Goal: Book appointment/travel/reservation

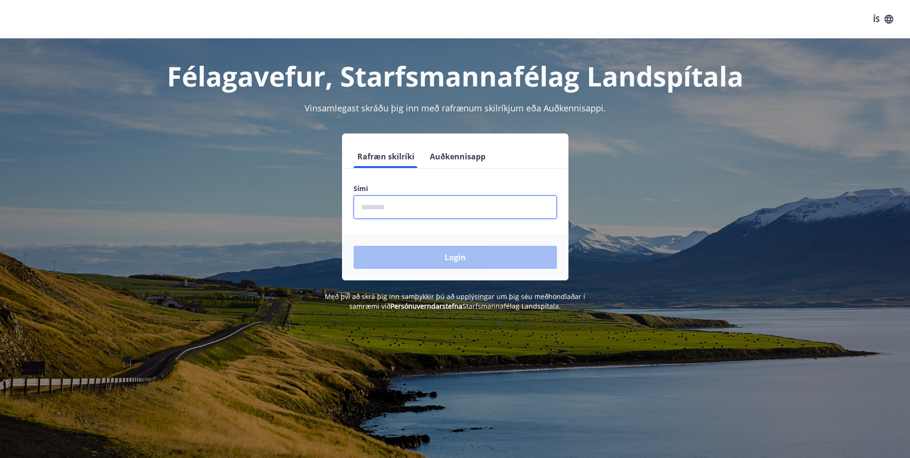
click at [397, 207] on input "phone" at bounding box center [455, 207] width 203 height 24
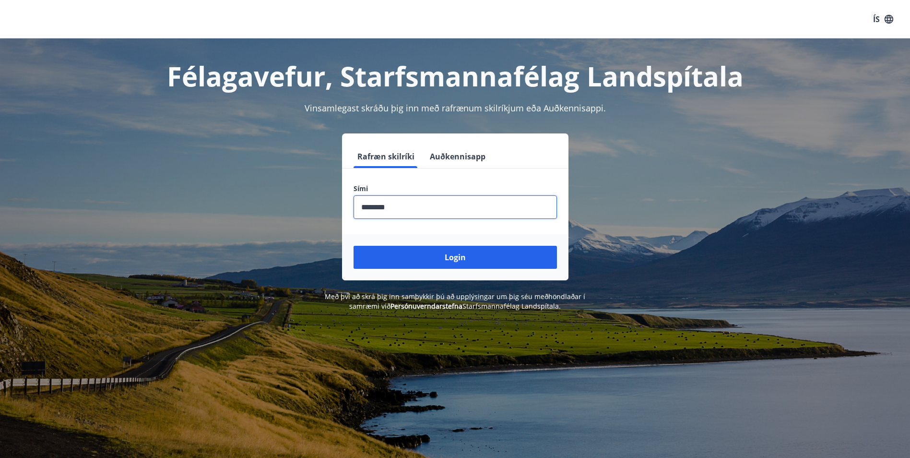
type input "********"
click at [354, 246] on button "Login" at bounding box center [455, 257] width 203 height 23
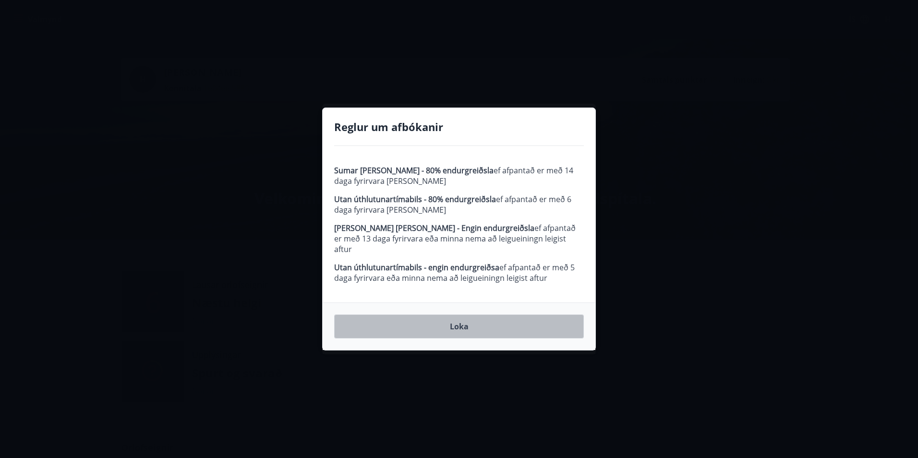
click at [459, 321] on button "Loka" at bounding box center [459, 326] width 250 height 24
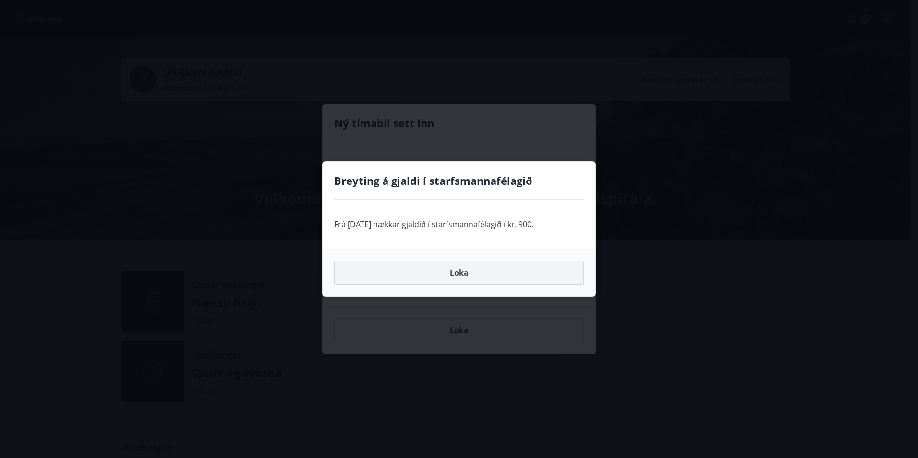
click at [462, 271] on button "Loka" at bounding box center [459, 273] width 250 height 24
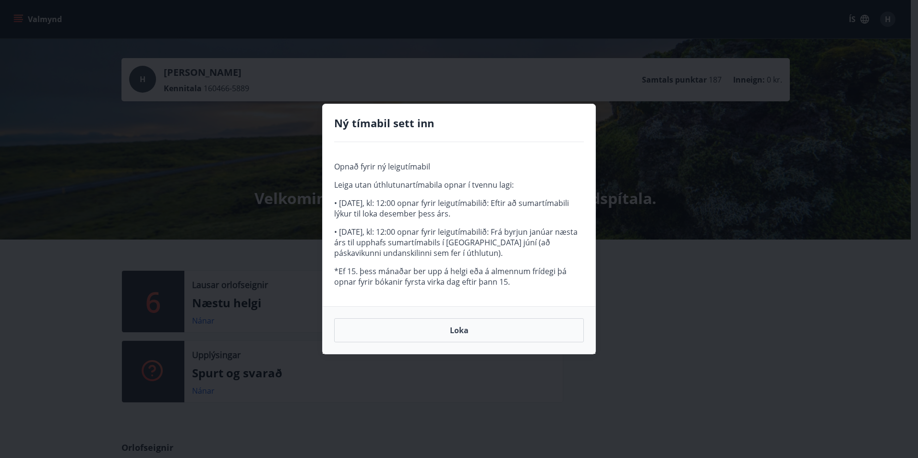
click at [456, 318] on div "Loka" at bounding box center [458, 330] width 273 height 48
click at [458, 332] on button "Loka" at bounding box center [459, 330] width 250 height 24
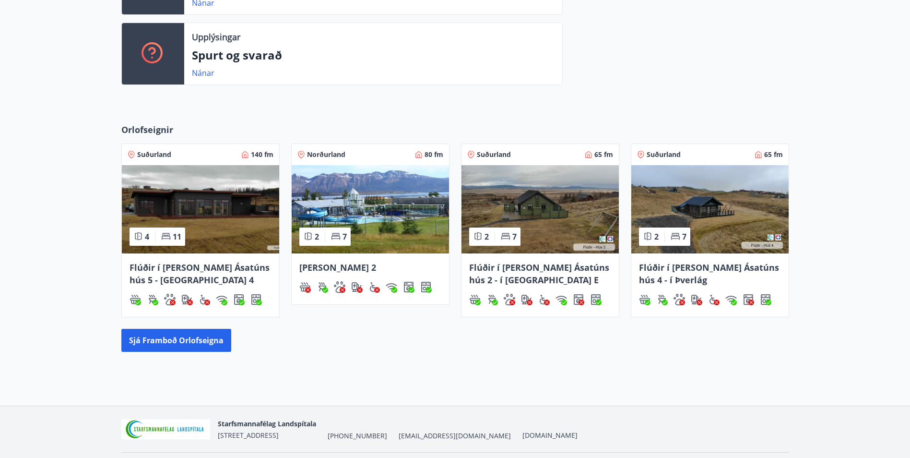
scroll to position [346, 0]
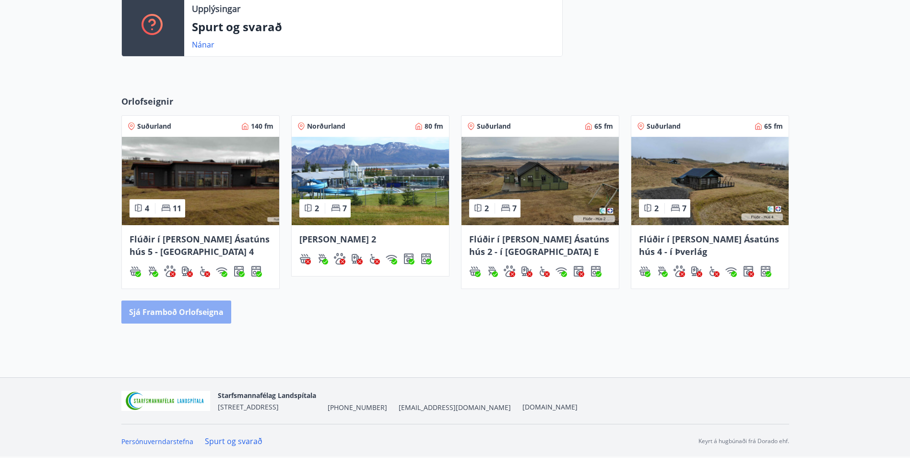
click at [184, 308] on button "Sjá framboð orlofseigna" at bounding box center [176, 311] width 110 height 23
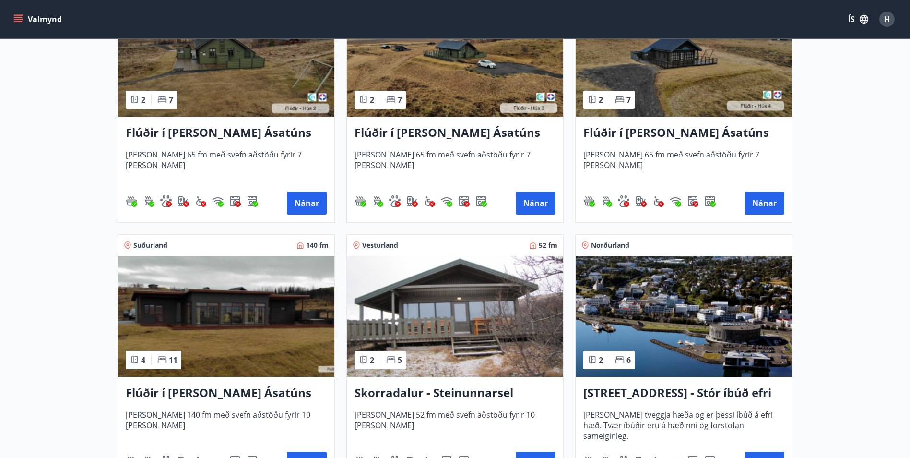
scroll to position [528, 0]
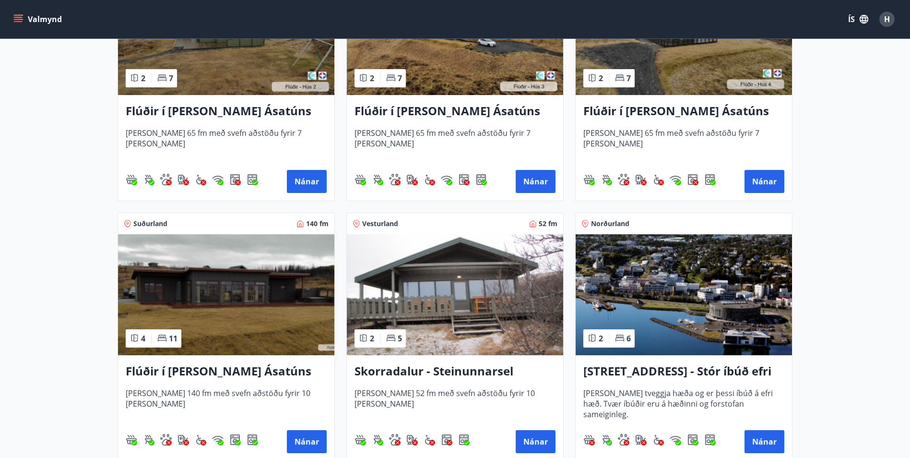
click at [227, 369] on h3 "Flúðir í landi Ásatúns hús 5 - Móadalur 4" at bounding box center [226, 371] width 201 height 17
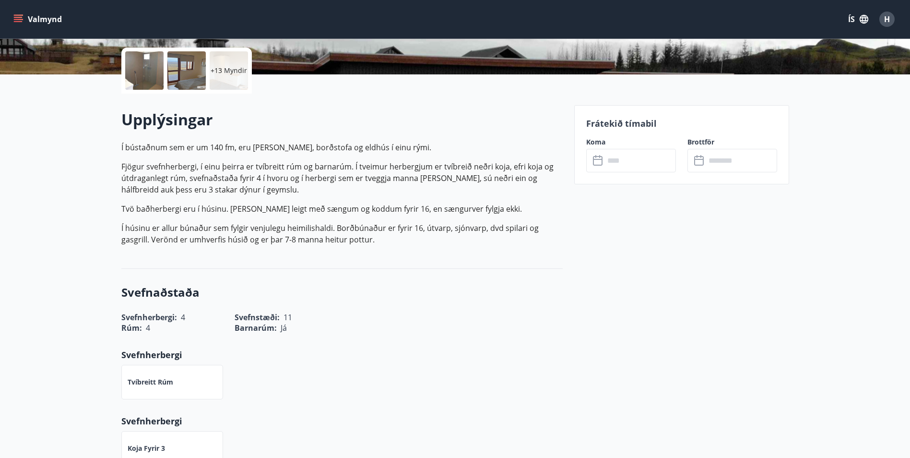
scroll to position [144, 0]
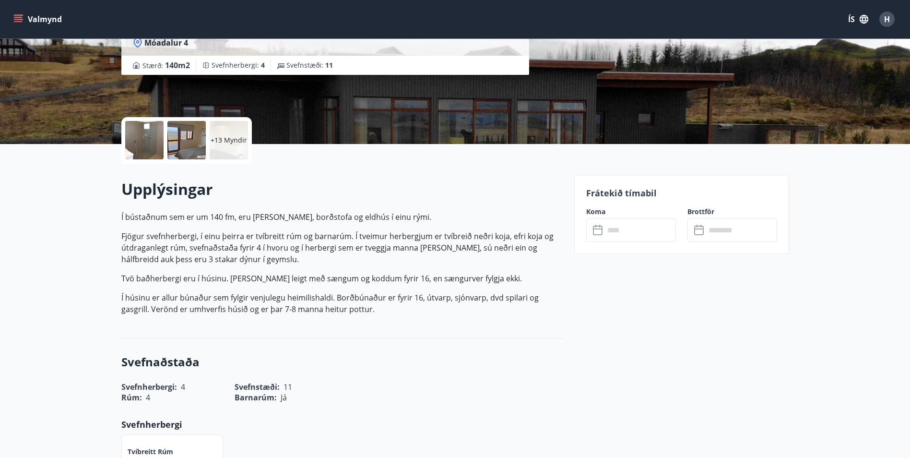
click at [596, 229] on icon at bounding box center [598, 228] width 10 height 1
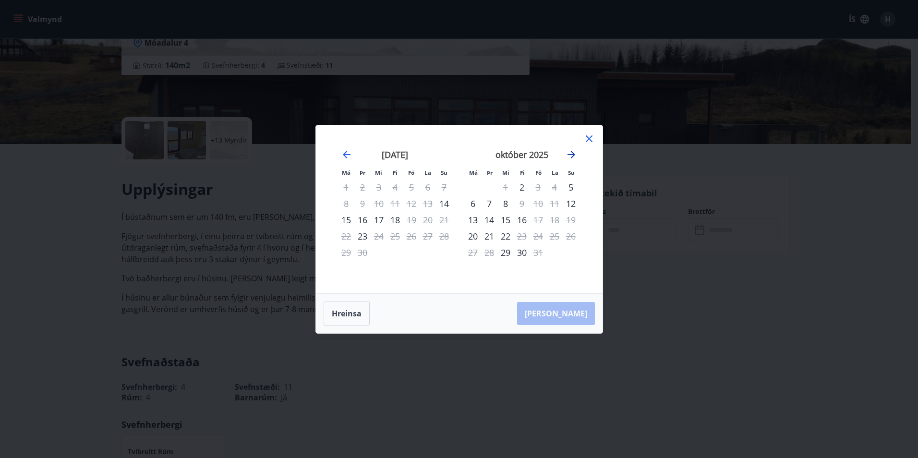
click at [573, 157] on icon "Move forward to switch to the next month." at bounding box center [571, 155] width 12 height 12
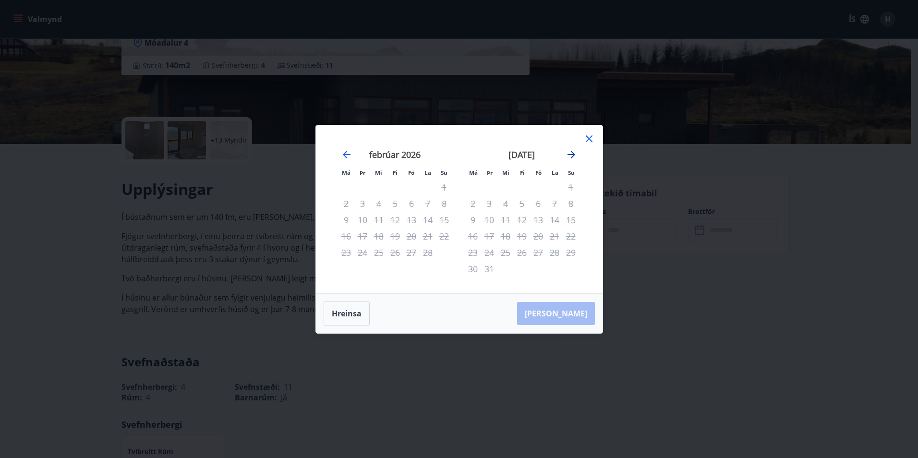
click at [573, 157] on icon "Move forward to switch to the next month." at bounding box center [571, 155] width 12 height 12
click at [586, 136] on icon at bounding box center [588, 138] width 7 height 7
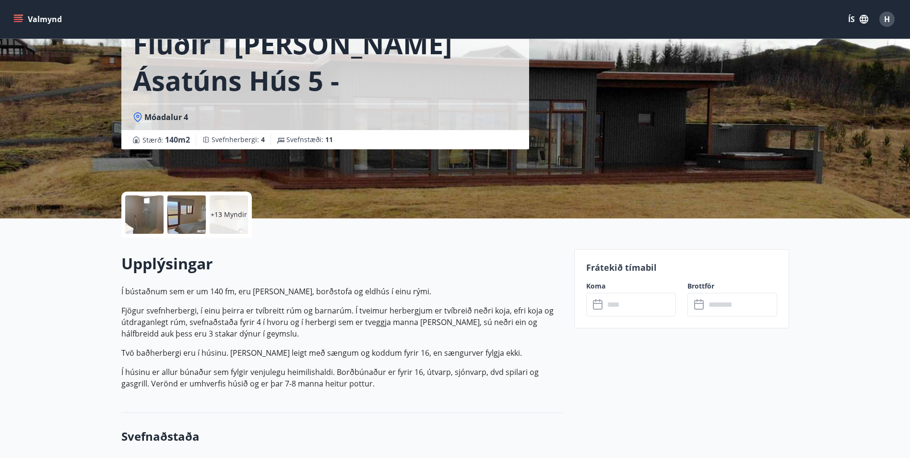
scroll to position [0, 0]
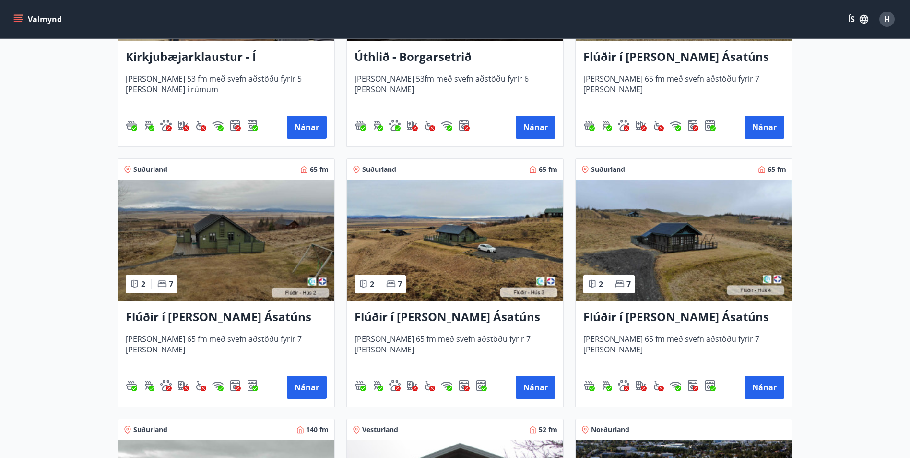
scroll to position [336, 0]
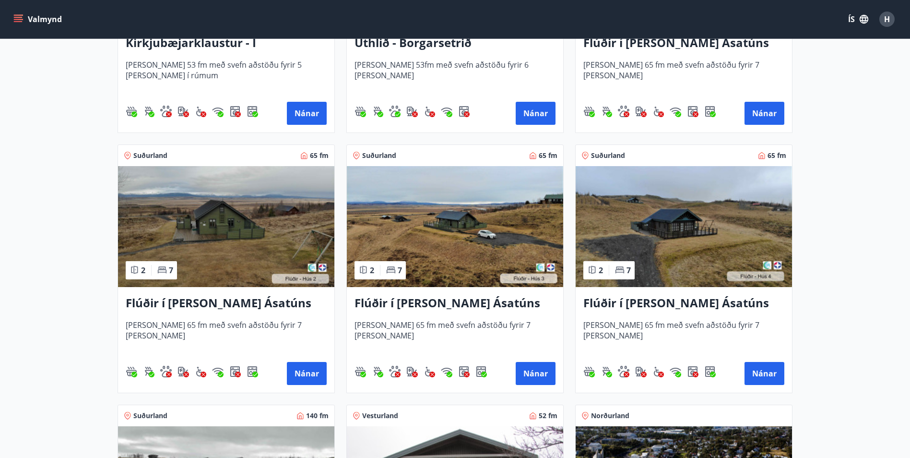
click at [694, 231] on img at bounding box center [684, 226] width 216 height 121
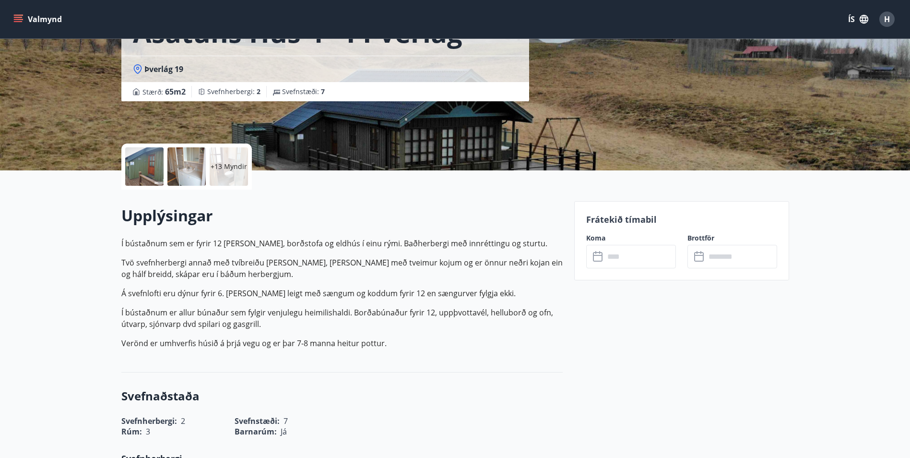
scroll to position [144, 0]
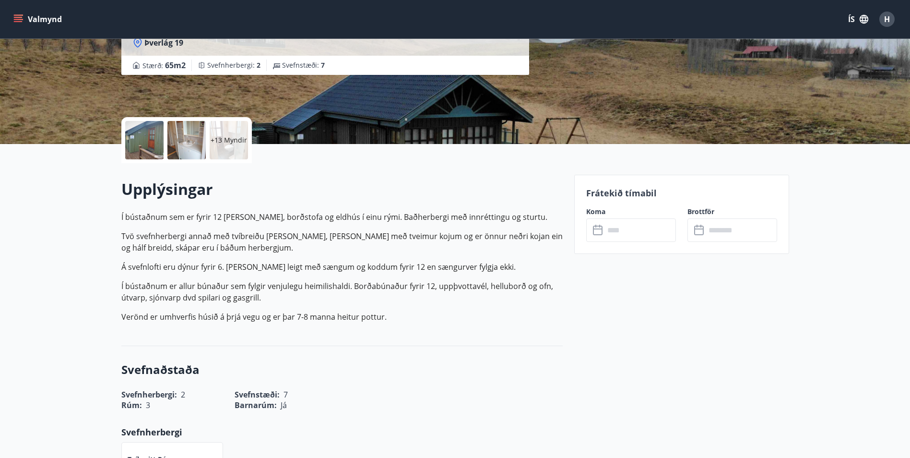
click at [621, 237] on input "text" at bounding box center [641, 230] width 72 height 24
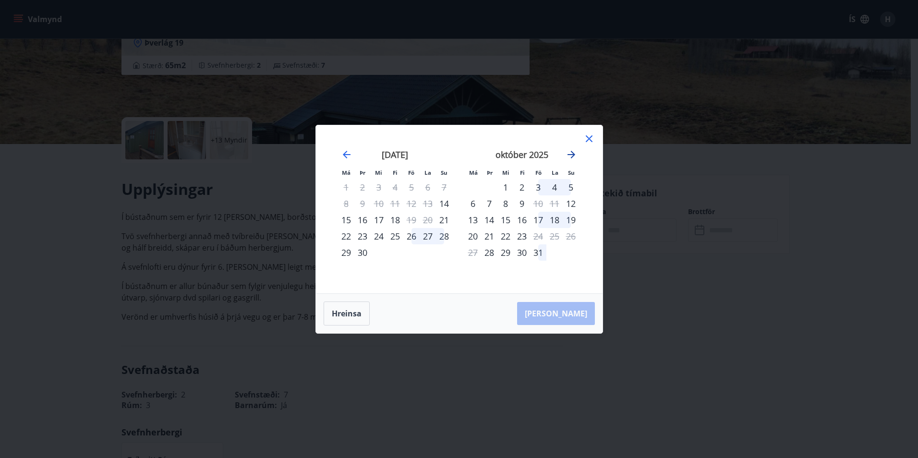
click at [571, 153] on icon "Move forward to switch to the next month." at bounding box center [571, 155] width 12 height 12
click at [676, 211] on div "Má Þr Mi Fi Fö La Su Má Þr Mi Fi Fö La Su október 2025 1 2 3 4 5 6 7 8 9 10 11 …" at bounding box center [459, 229] width 918 height 458
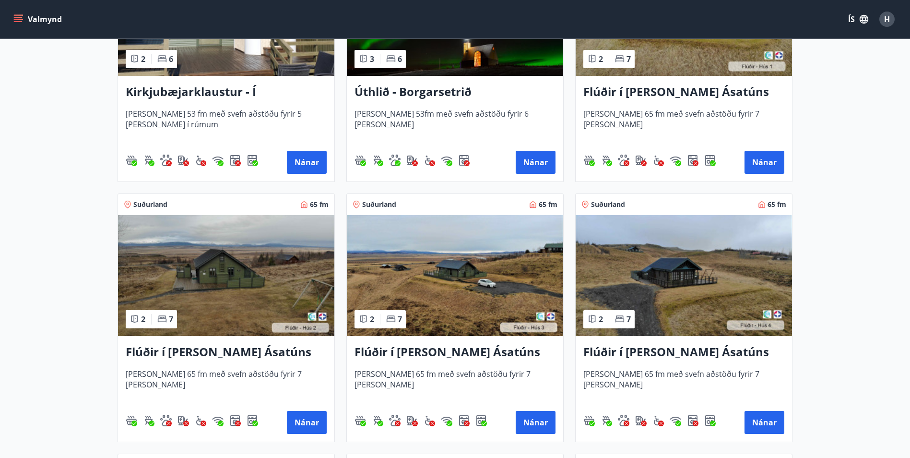
scroll to position [288, 0]
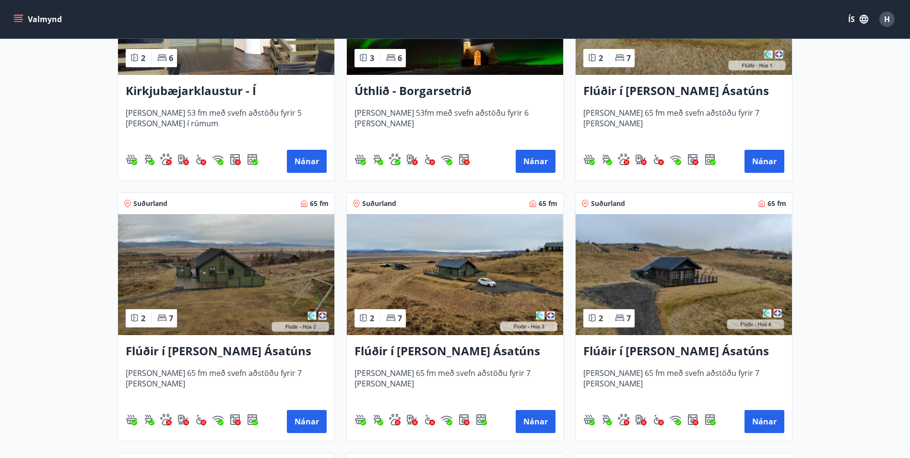
click at [647, 346] on h3 "Flúðir í [PERSON_NAME] Ásatúns hús 4 - í Þverlág" at bounding box center [684, 351] width 201 height 17
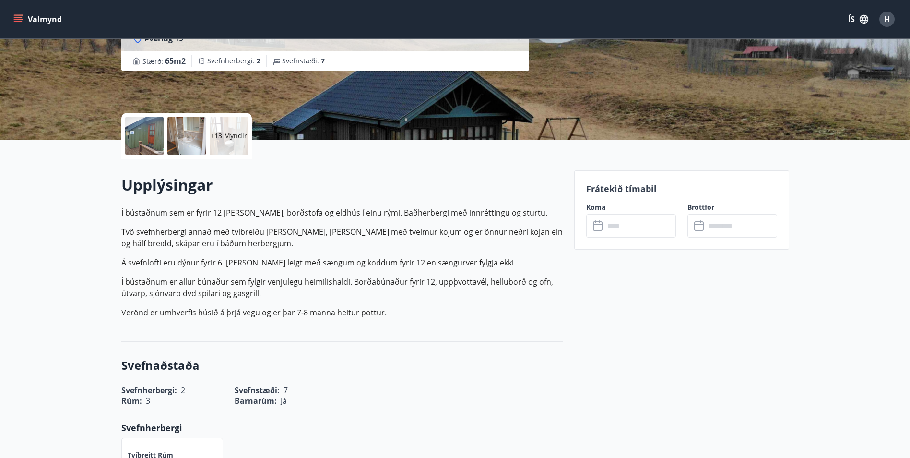
scroll to position [144, 0]
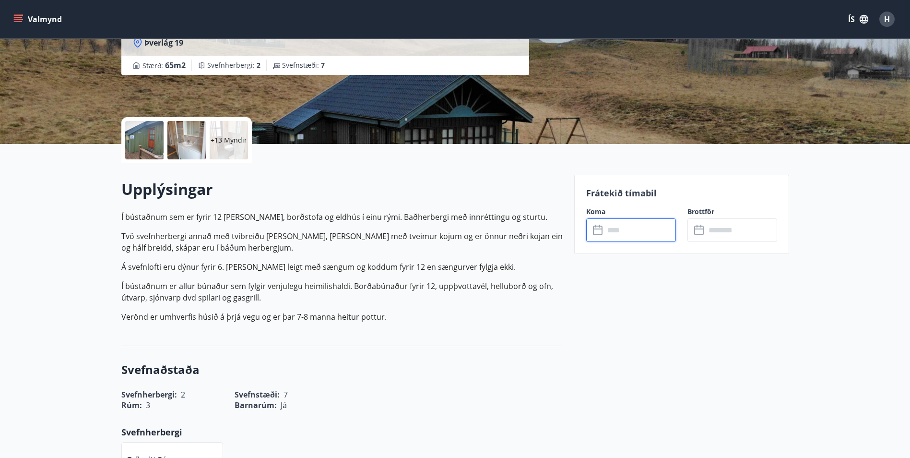
click at [649, 227] on input "text" at bounding box center [641, 230] width 72 height 24
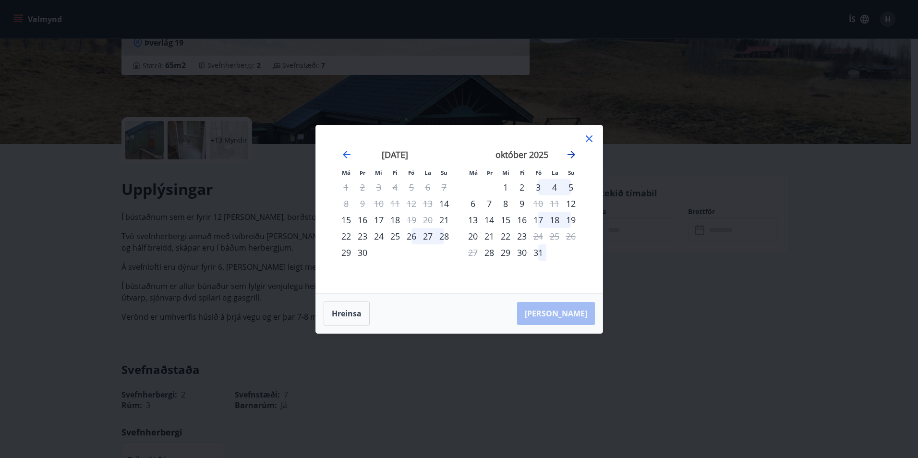
click at [573, 152] on icon "Move forward to switch to the next month." at bounding box center [571, 155] width 12 height 12
click at [345, 153] on icon "Move backward to switch to the previous month." at bounding box center [347, 155] width 8 height 8
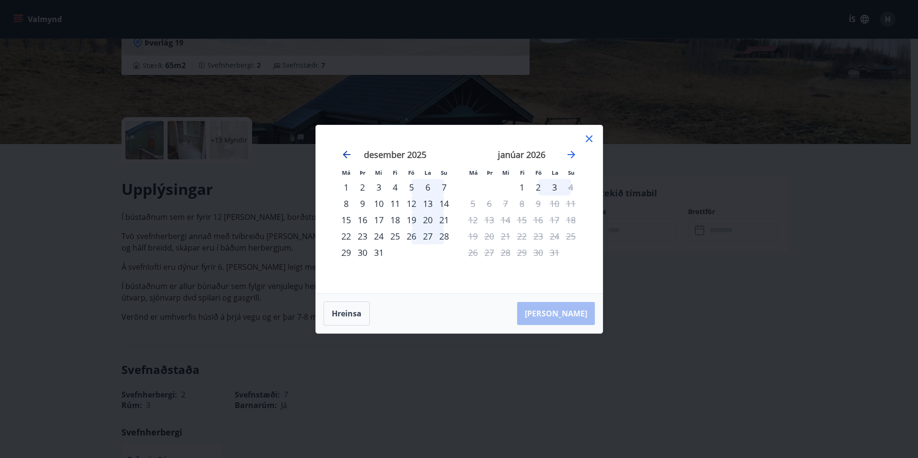
click at [345, 153] on icon "Move backward to switch to the previous month." at bounding box center [347, 155] width 8 height 8
click at [350, 150] on icon "Move backward to switch to the previous month." at bounding box center [347, 155] width 12 height 12
click at [537, 237] on div "21" at bounding box center [538, 236] width 16 height 16
click at [349, 153] on icon "Move backward to switch to the previous month." at bounding box center [347, 155] width 12 height 12
click at [567, 152] on icon "Move forward to switch to the next month." at bounding box center [571, 155] width 12 height 12
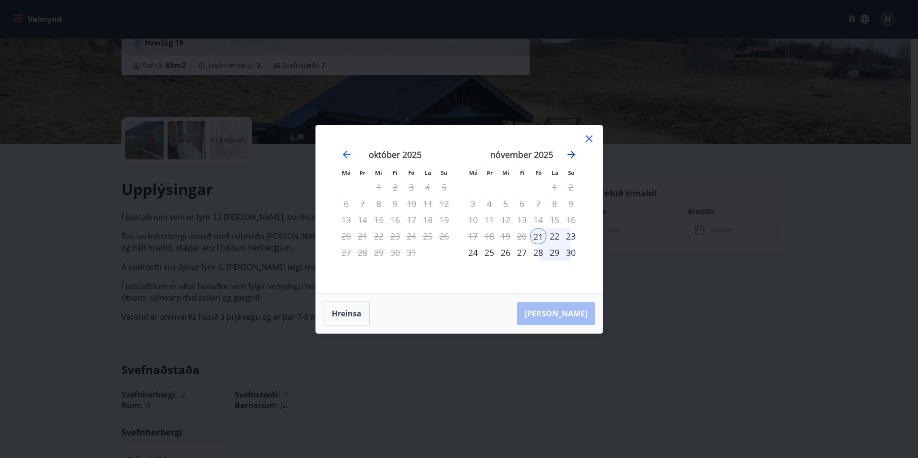
click at [567, 152] on icon "Move forward to switch to the next month." at bounding box center [571, 155] width 12 height 12
click at [536, 188] on div "2" at bounding box center [538, 187] width 16 height 16
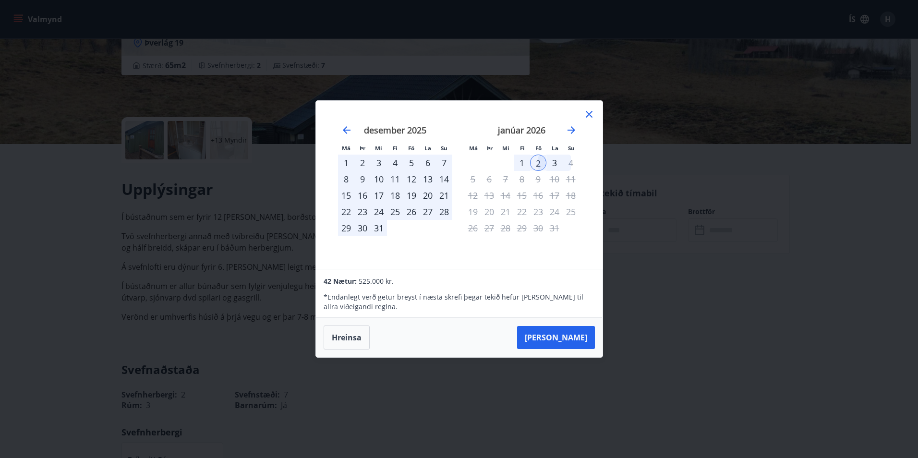
click at [434, 234] on td "Calendar" at bounding box center [427, 228] width 16 height 16
click at [344, 128] on icon "Move backward to switch to the previous month." at bounding box center [347, 130] width 12 height 12
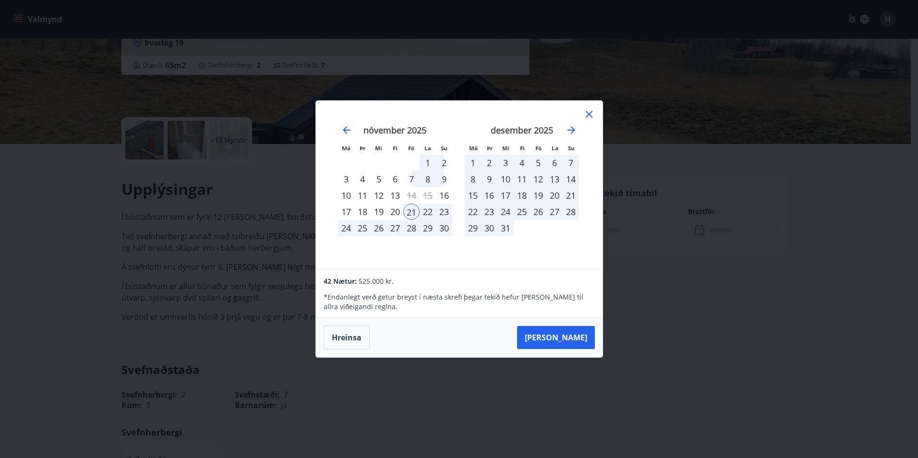
click at [418, 230] on div "28" at bounding box center [411, 228] width 16 height 16
click at [594, 113] on icon at bounding box center [589, 114] width 12 height 12
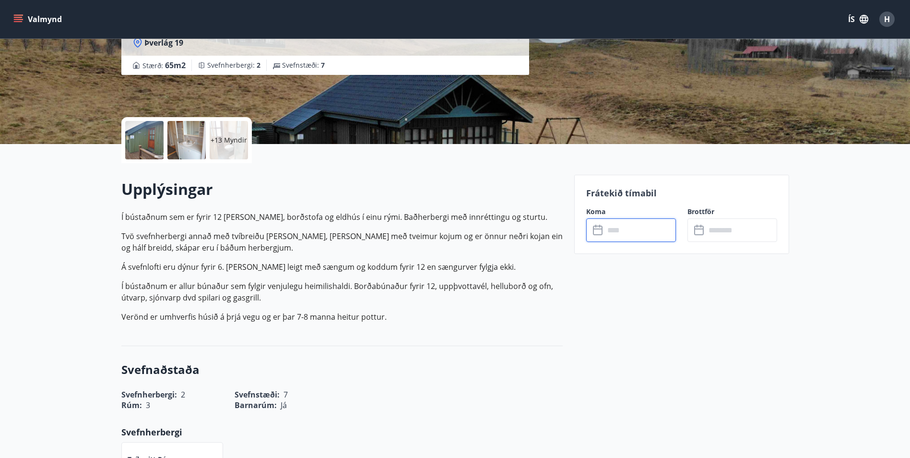
click at [638, 233] on input "text" at bounding box center [641, 230] width 72 height 24
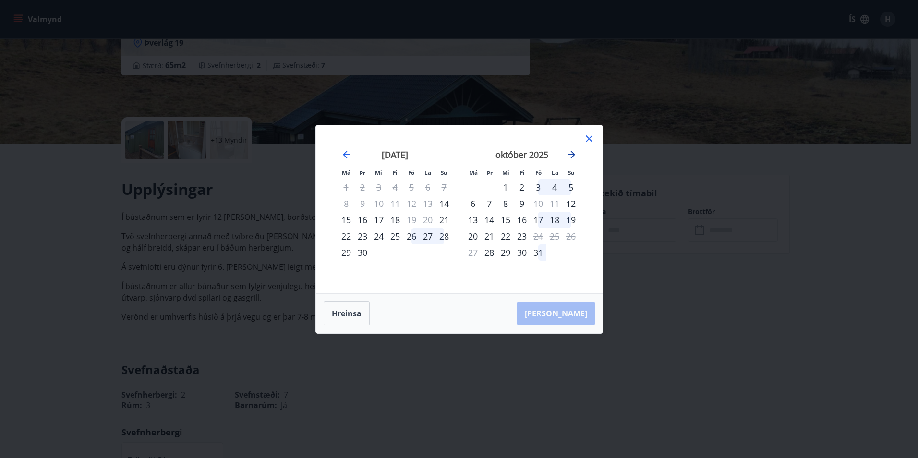
click at [571, 152] on icon "Move forward to switch to the next month." at bounding box center [571, 155] width 12 height 12
click at [342, 152] on icon "Move backward to switch to the previous month." at bounding box center [347, 155] width 12 height 12
click at [577, 151] on div "desember 2025" at bounding box center [522, 158] width 114 height 42
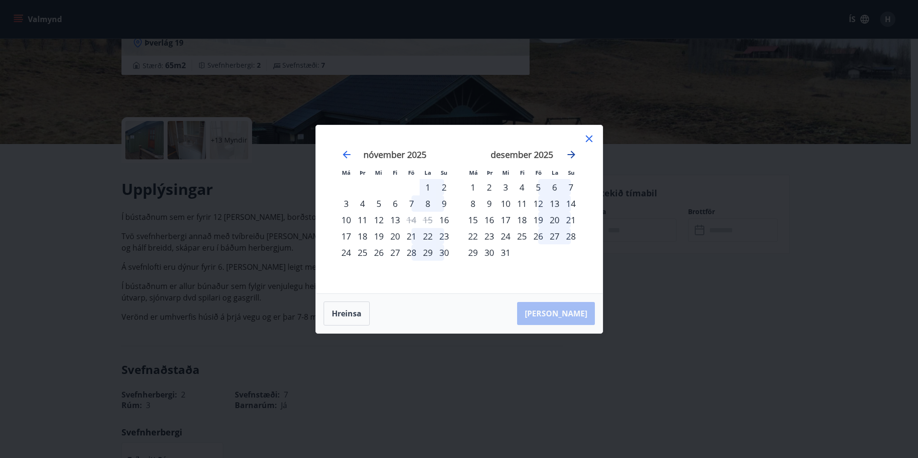
click at [574, 153] on icon "Move forward to switch to the next month." at bounding box center [571, 155] width 12 height 12
click at [538, 183] on div "2" at bounding box center [538, 187] width 16 height 16
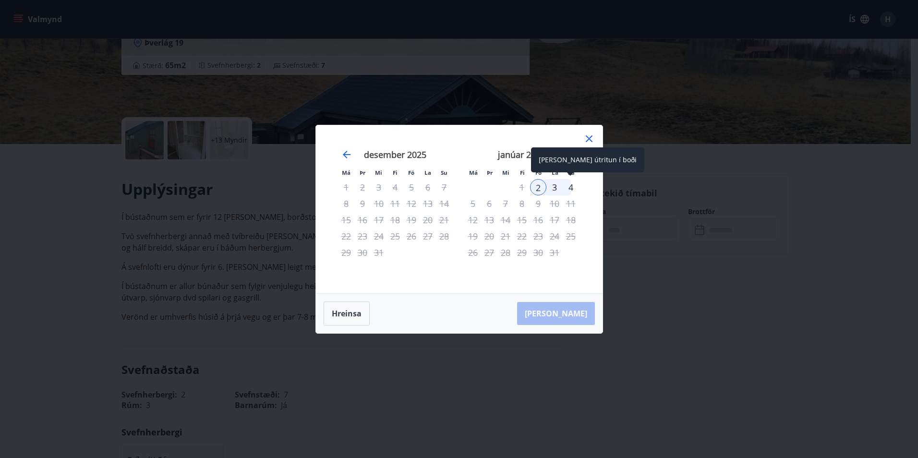
click at [568, 186] on div "4" at bounding box center [570, 187] width 16 height 16
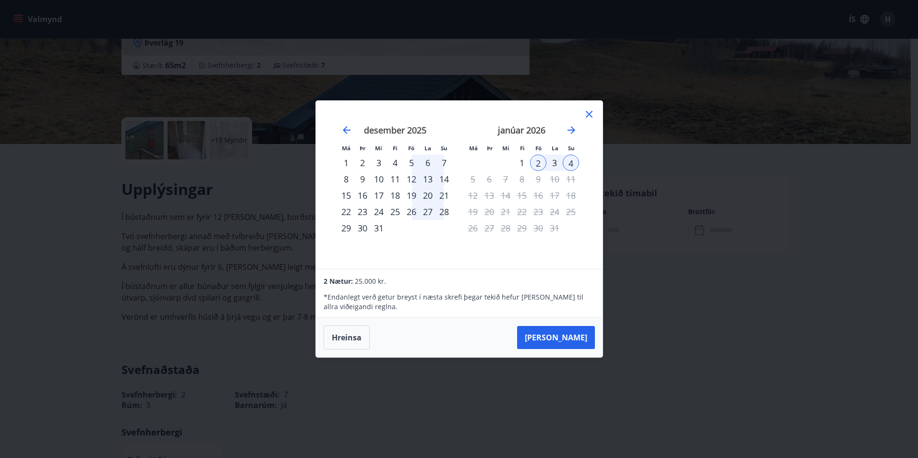
click at [592, 112] on icon at bounding box center [589, 114] width 12 height 12
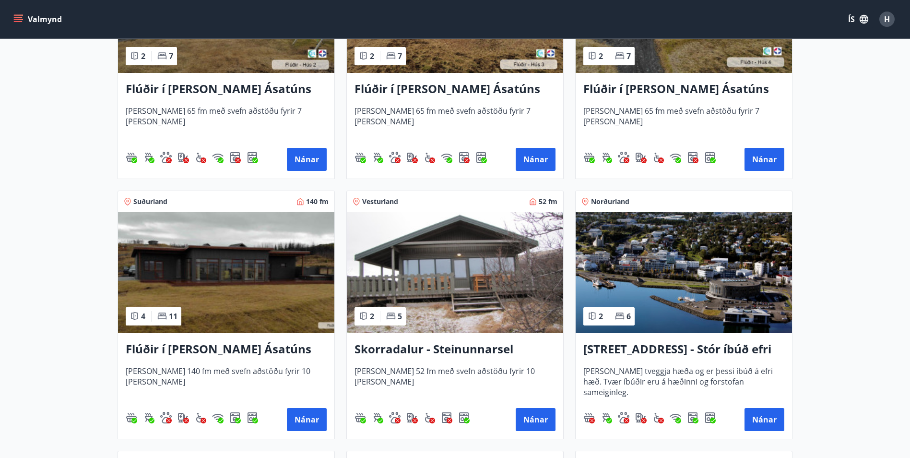
scroll to position [576, 0]
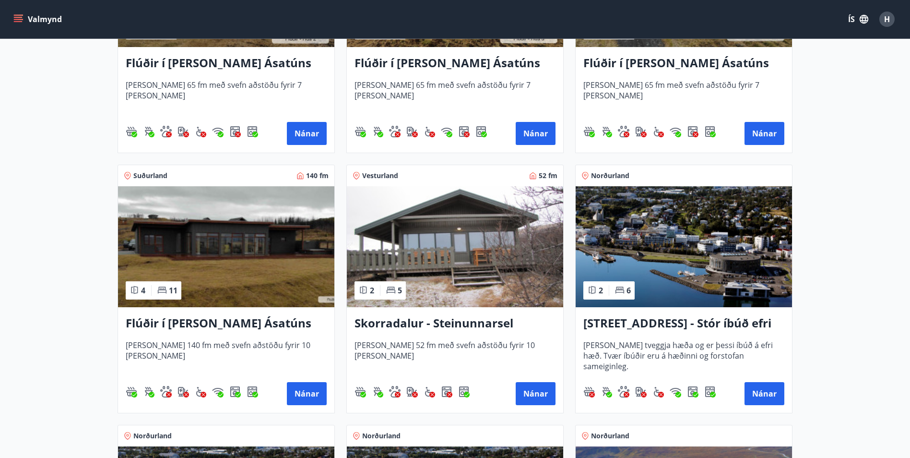
click at [193, 322] on h3 "Flúðir í landi Ásatúns hús 5 - Móadalur 4" at bounding box center [226, 323] width 201 height 17
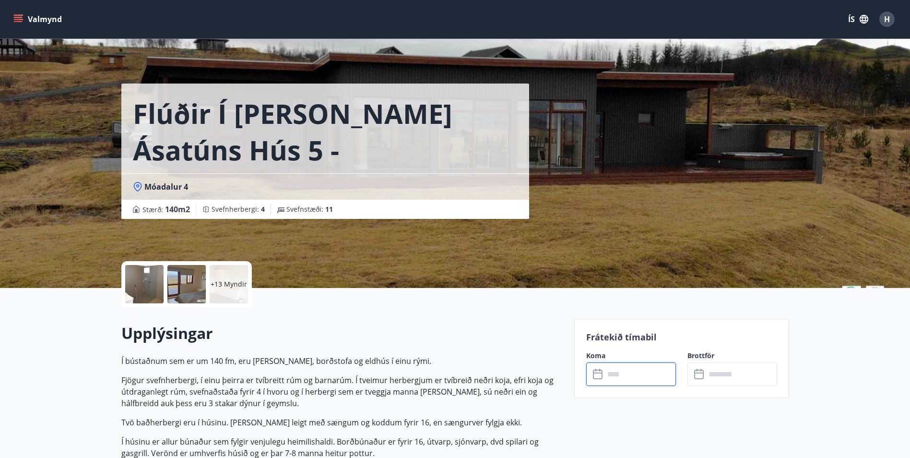
click at [649, 372] on input "text" at bounding box center [641, 374] width 72 height 24
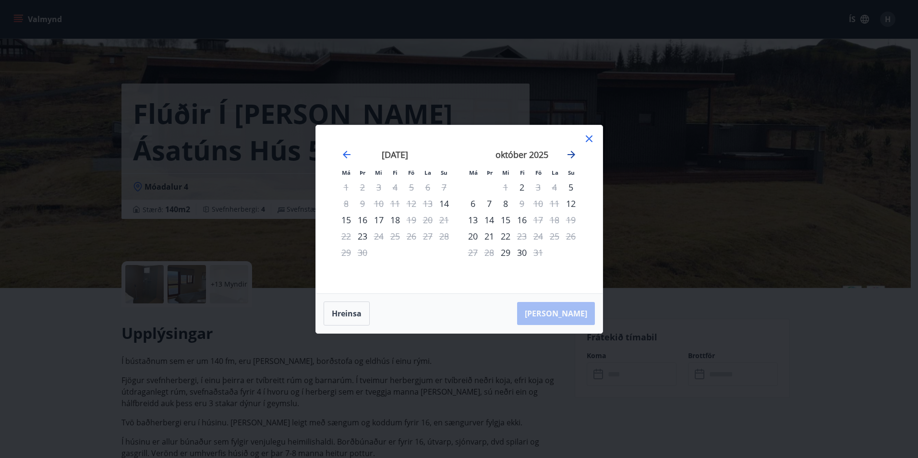
click at [569, 152] on icon "Move forward to switch to the next month." at bounding box center [571, 155] width 12 height 12
click at [591, 137] on icon at bounding box center [588, 138] width 7 height 7
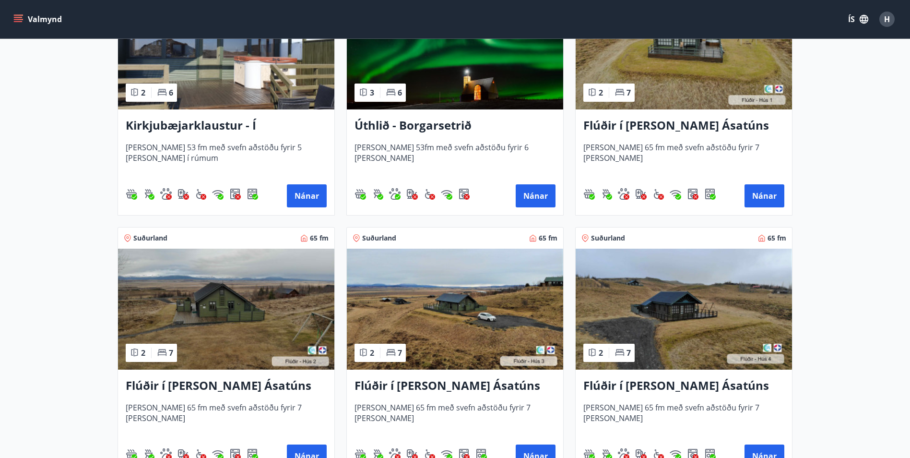
scroll to position [288, 0]
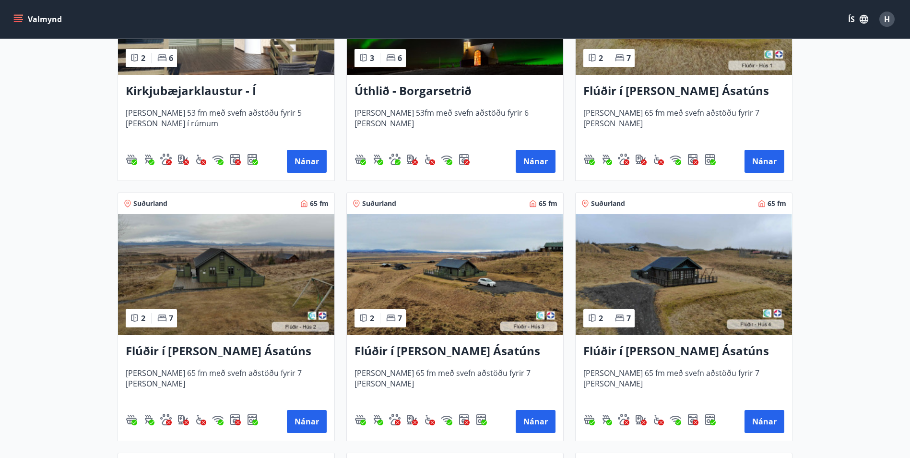
click at [697, 287] on img at bounding box center [684, 274] width 216 height 121
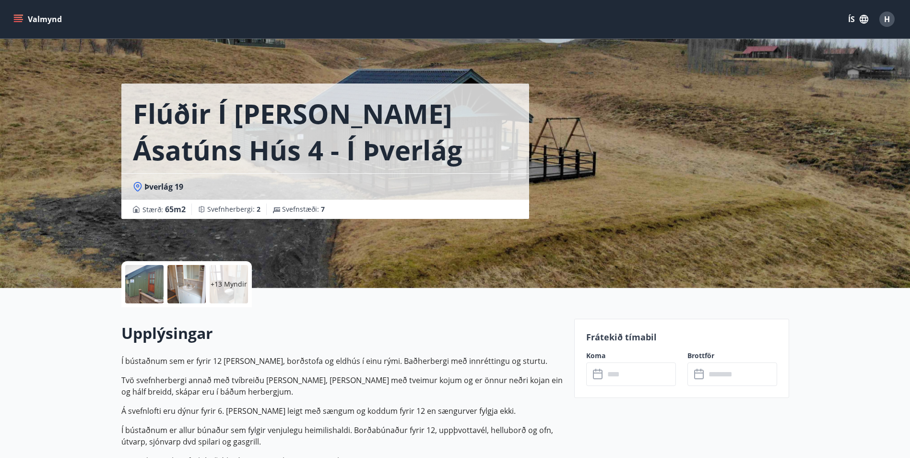
click at [622, 378] on input "text" at bounding box center [641, 374] width 72 height 24
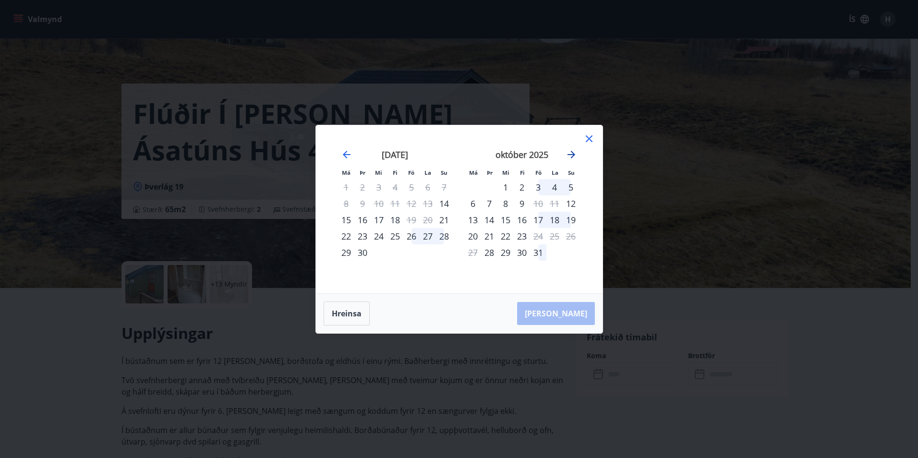
click at [573, 152] on icon "Move forward to switch to the next month." at bounding box center [571, 155] width 12 height 12
click at [537, 187] on div "2" at bounding box center [538, 187] width 16 height 16
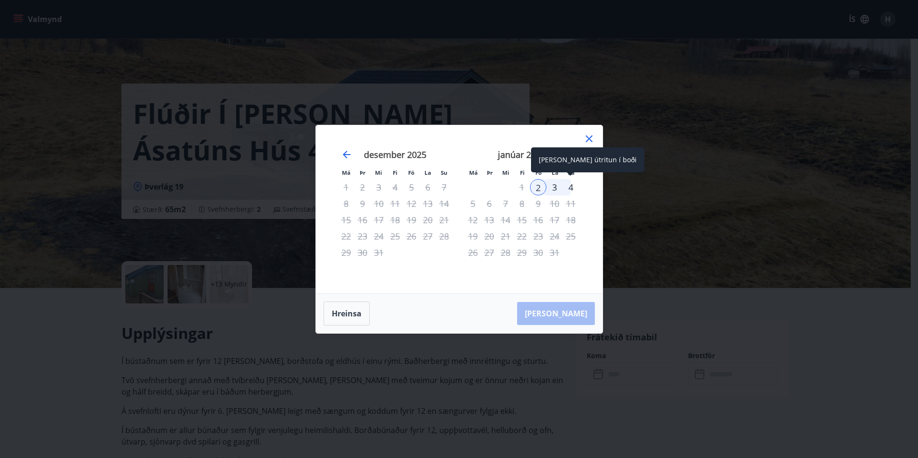
click at [573, 186] on div "4" at bounding box center [570, 187] width 16 height 16
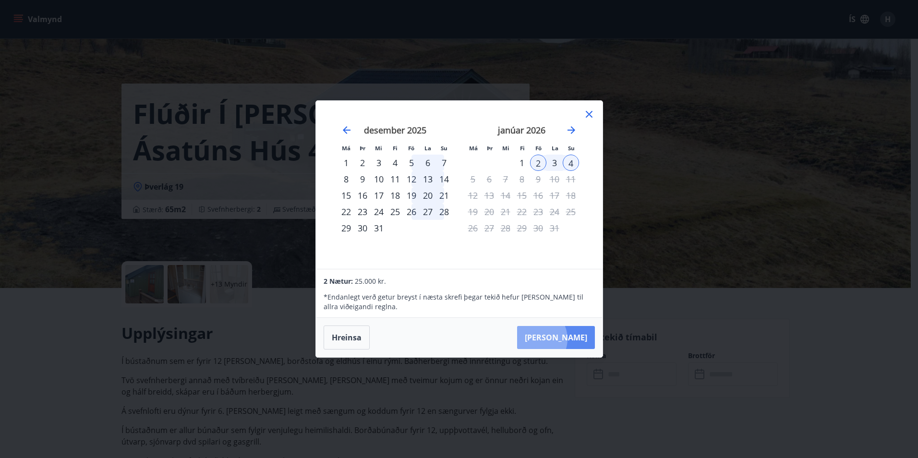
click at [565, 339] on button "Taka Frá" at bounding box center [556, 337] width 78 height 23
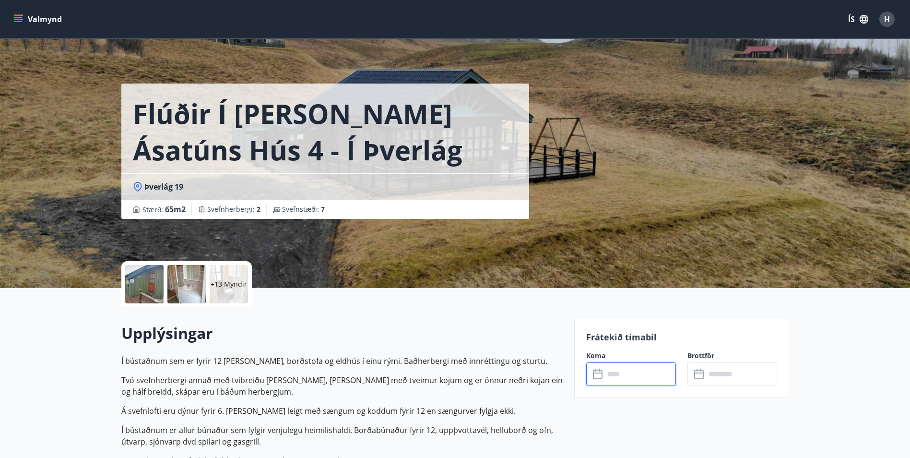
type input "******"
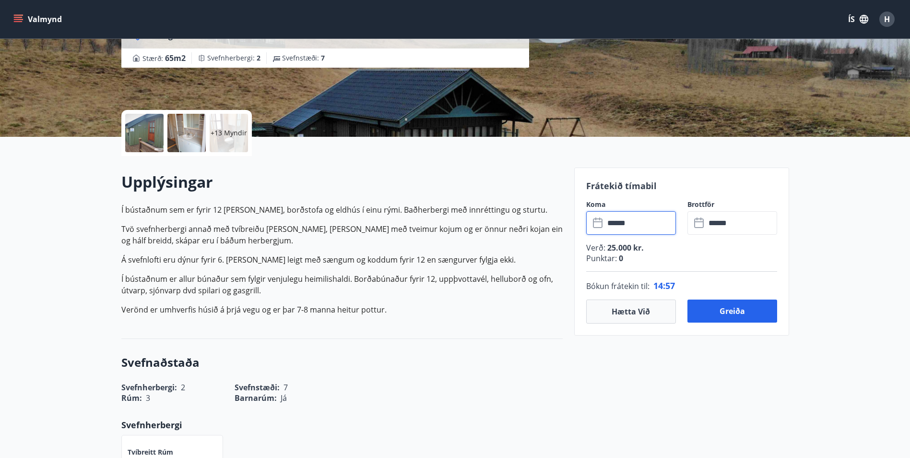
scroll to position [192, 0]
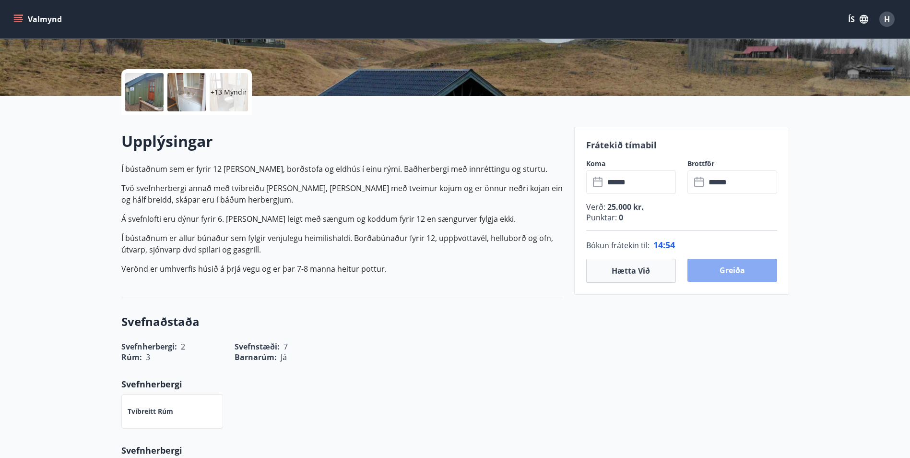
click at [729, 266] on button "Greiða" at bounding box center [733, 270] width 90 height 23
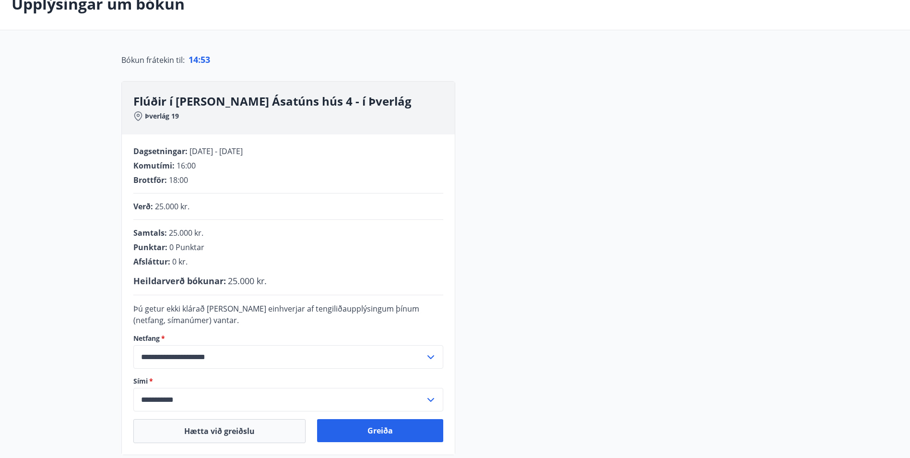
scroll to position [177, 0]
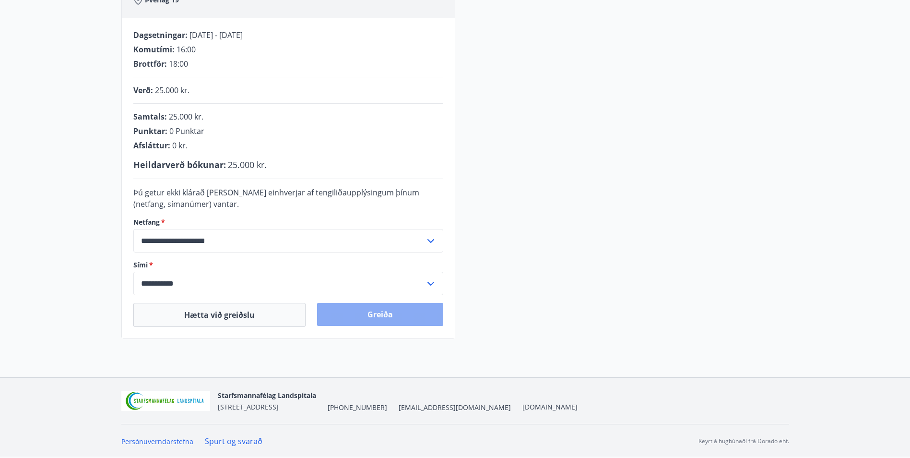
click at [361, 312] on button "Greiða" at bounding box center [380, 314] width 126 height 23
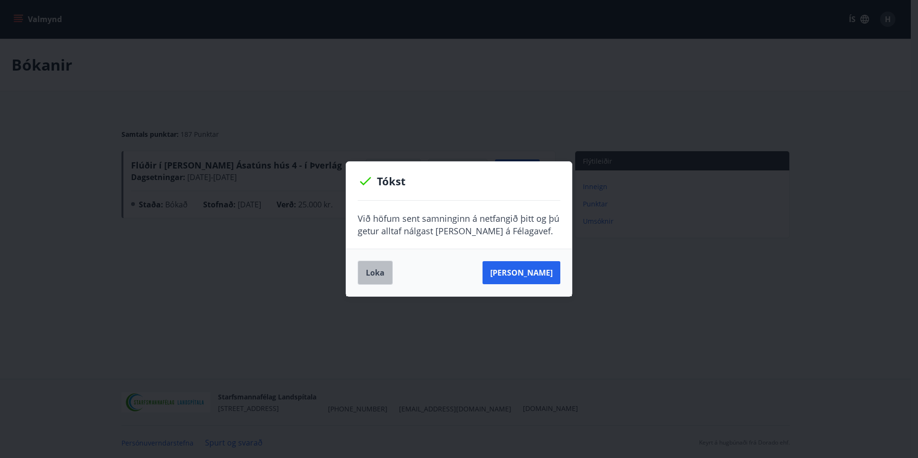
click at [372, 272] on button "Loka" at bounding box center [375, 273] width 35 height 24
